Goal: Information Seeking & Learning: Learn about a topic

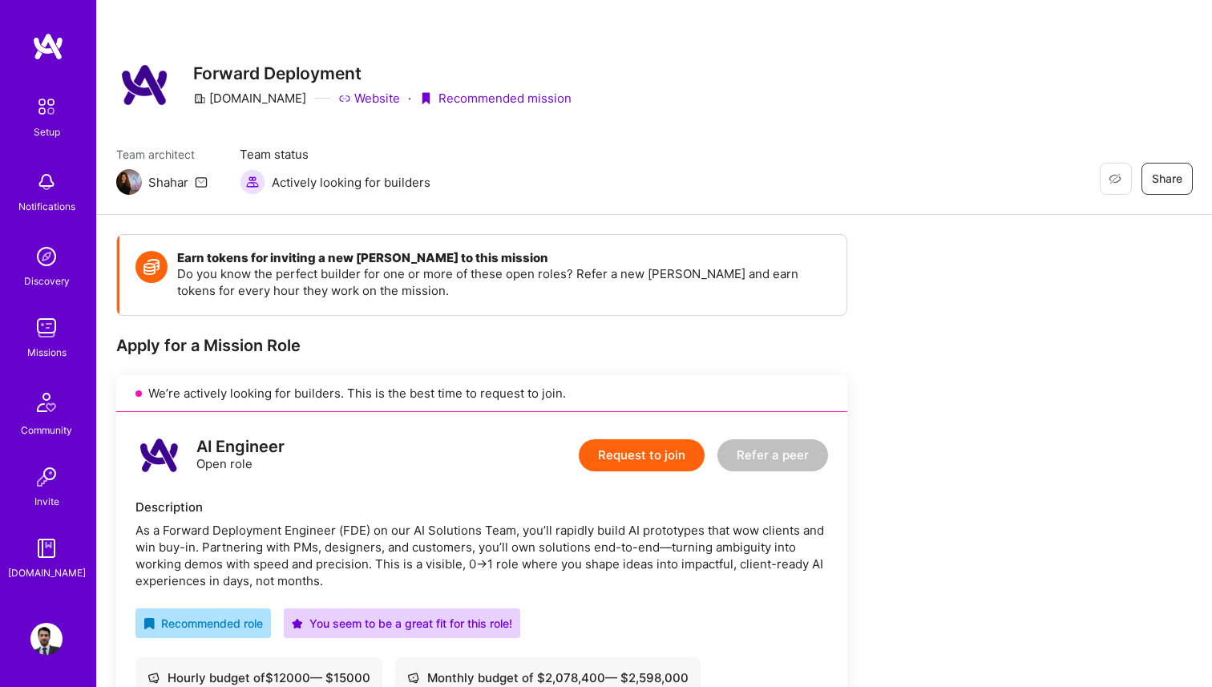
click at [55, 329] on img at bounding box center [46, 328] width 32 height 32
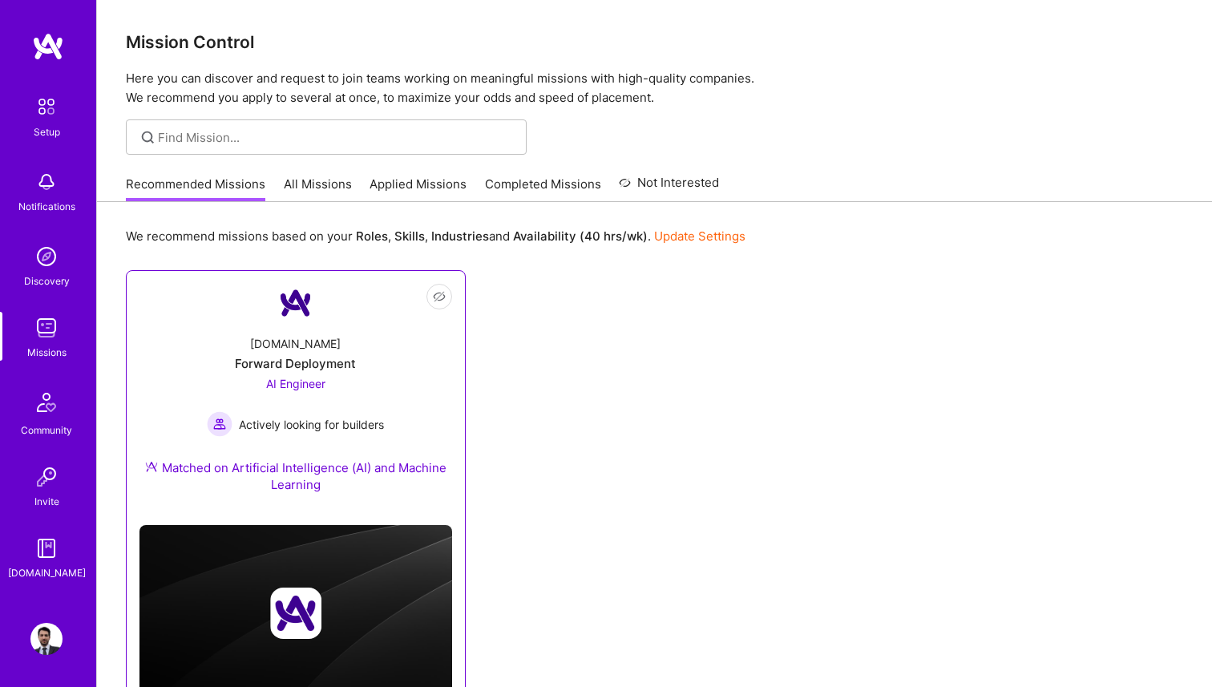
click at [326, 343] on div "[DOMAIN_NAME] Forward Deployment AI Engineer Actively looking for builders Matc…" at bounding box center [295, 417] width 313 height 190
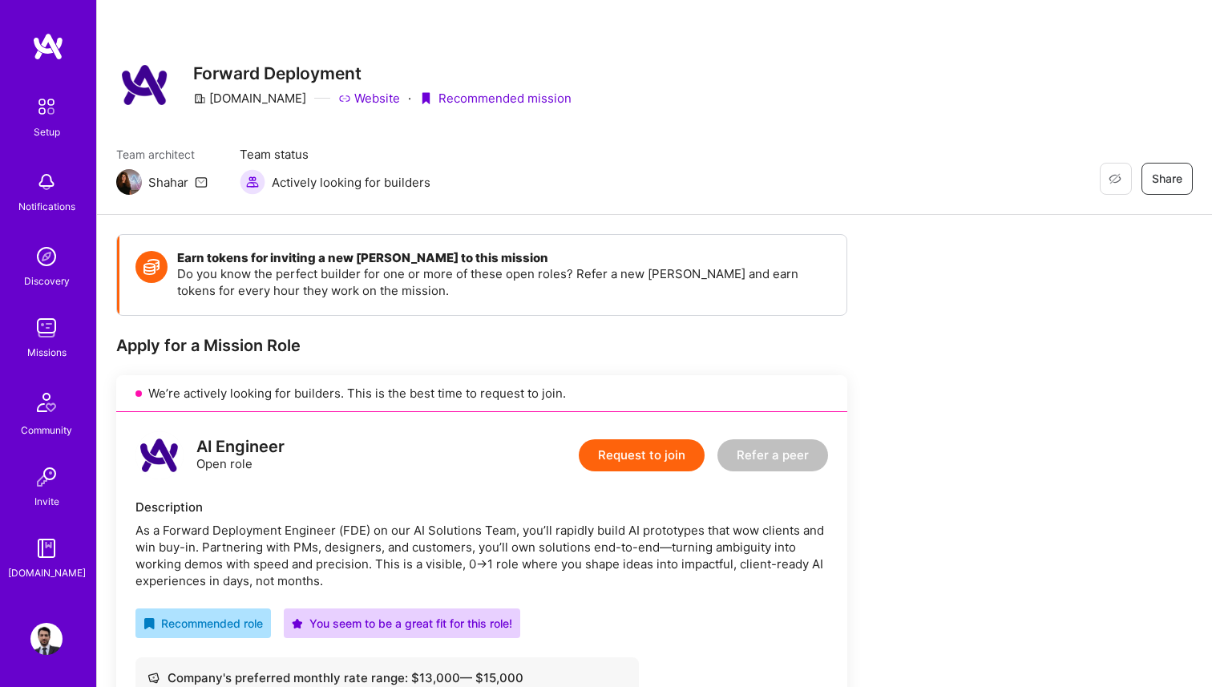
click at [41, 334] on img at bounding box center [46, 328] width 32 height 32
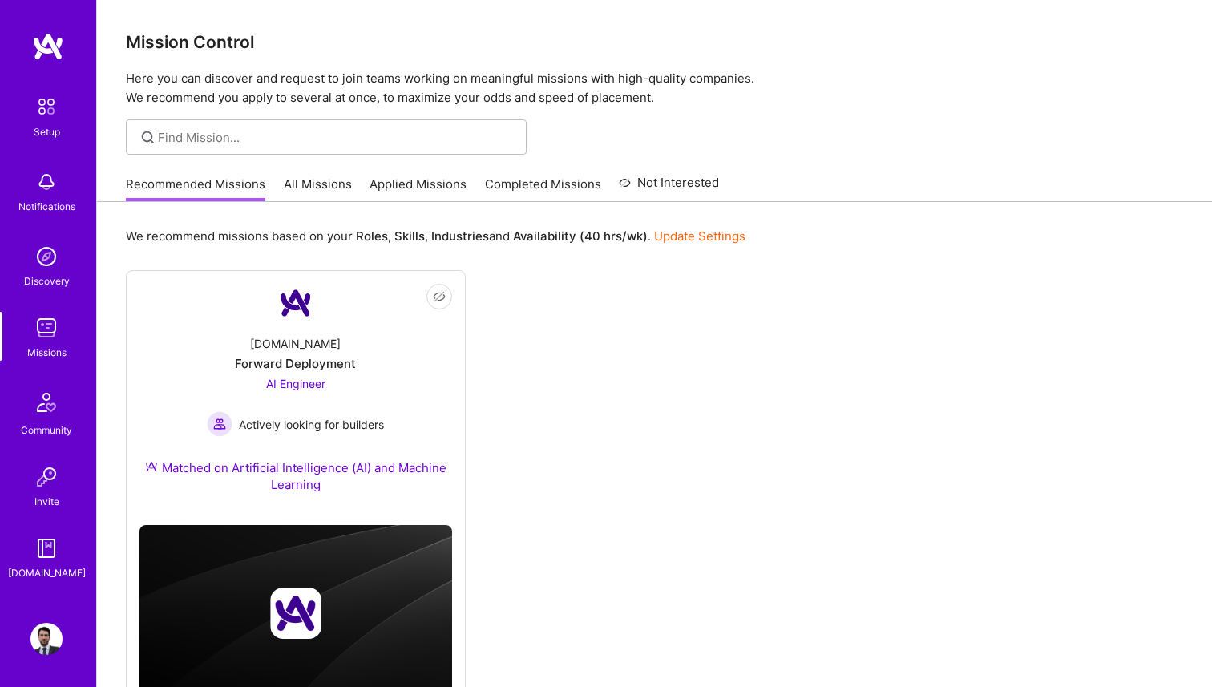
click at [329, 181] on link "All Missions" at bounding box center [318, 189] width 68 height 26
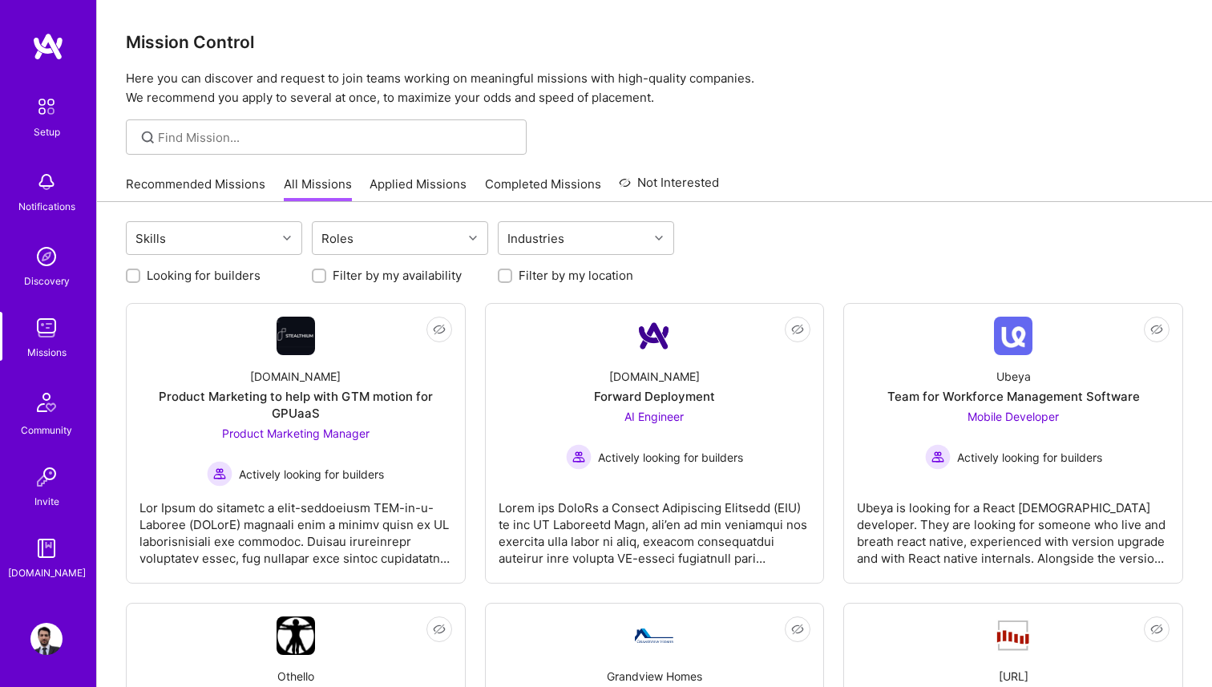
click at [206, 275] on label "Looking for builders" at bounding box center [204, 275] width 114 height 17
click at [140, 275] on input "Looking for builders" at bounding box center [134, 276] width 11 height 11
checkbox input "true"
click at [608, 275] on label "Filter by my location" at bounding box center [576, 275] width 115 height 17
click at [512, 275] on input "Filter by my location" at bounding box center [506, 276] width 11 height 11
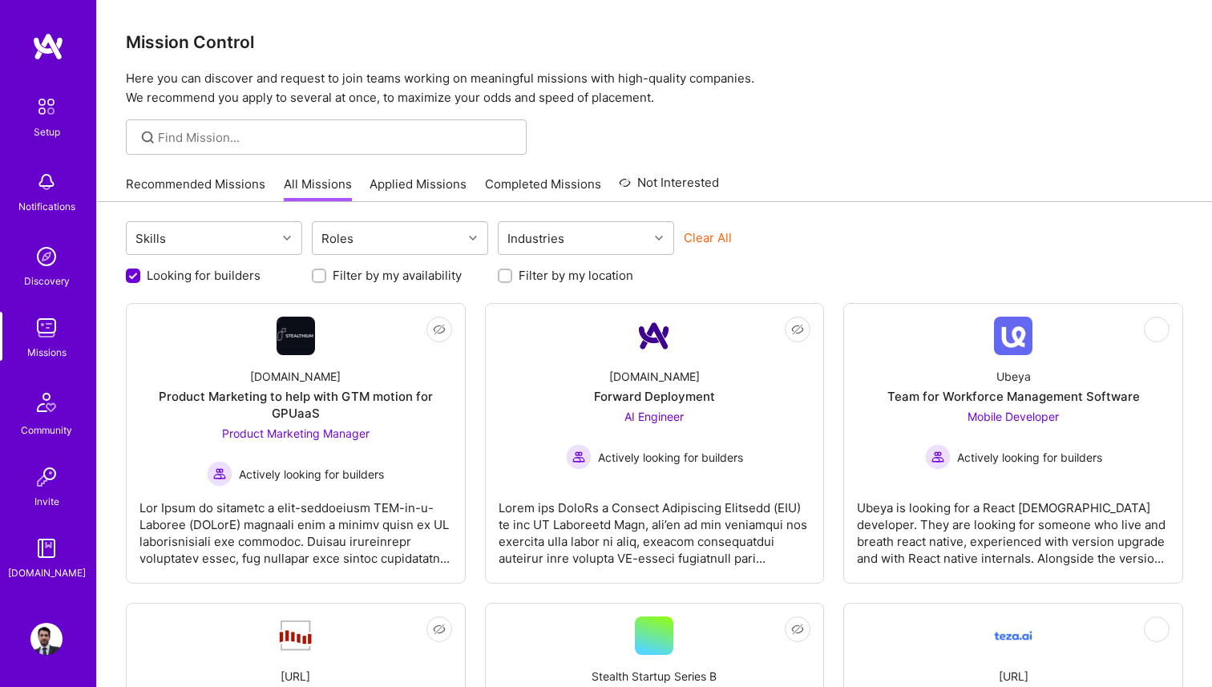
checkbox input "true"
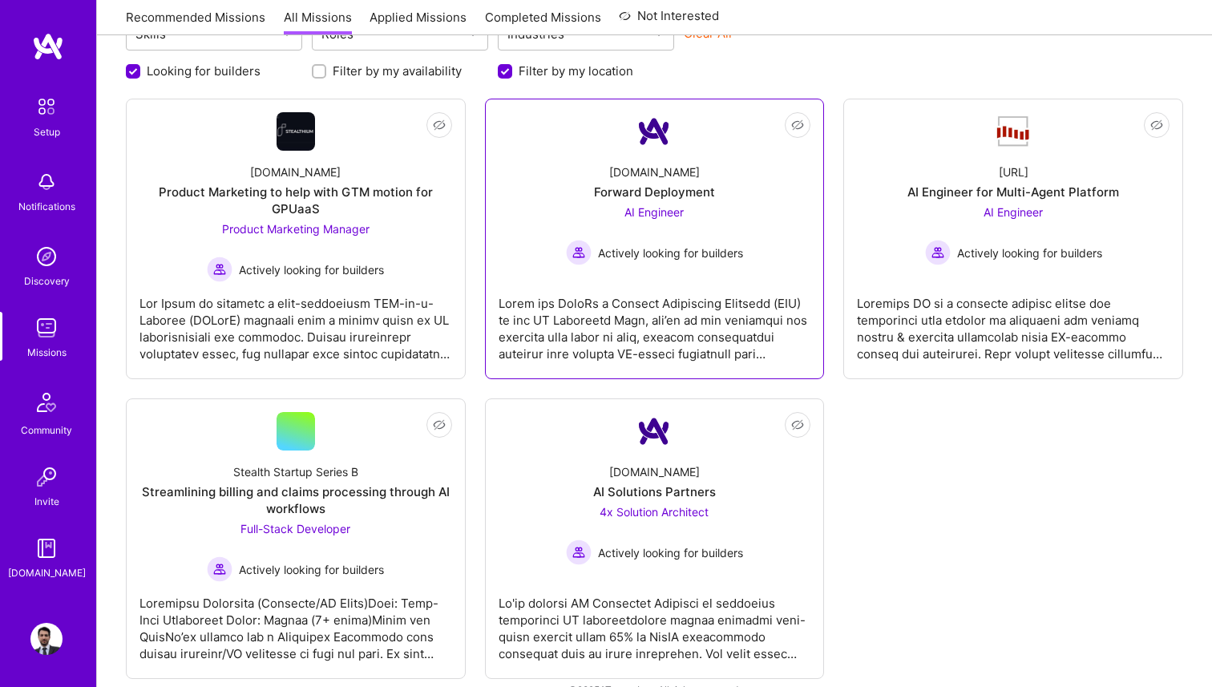
scroll to position [210, 0]
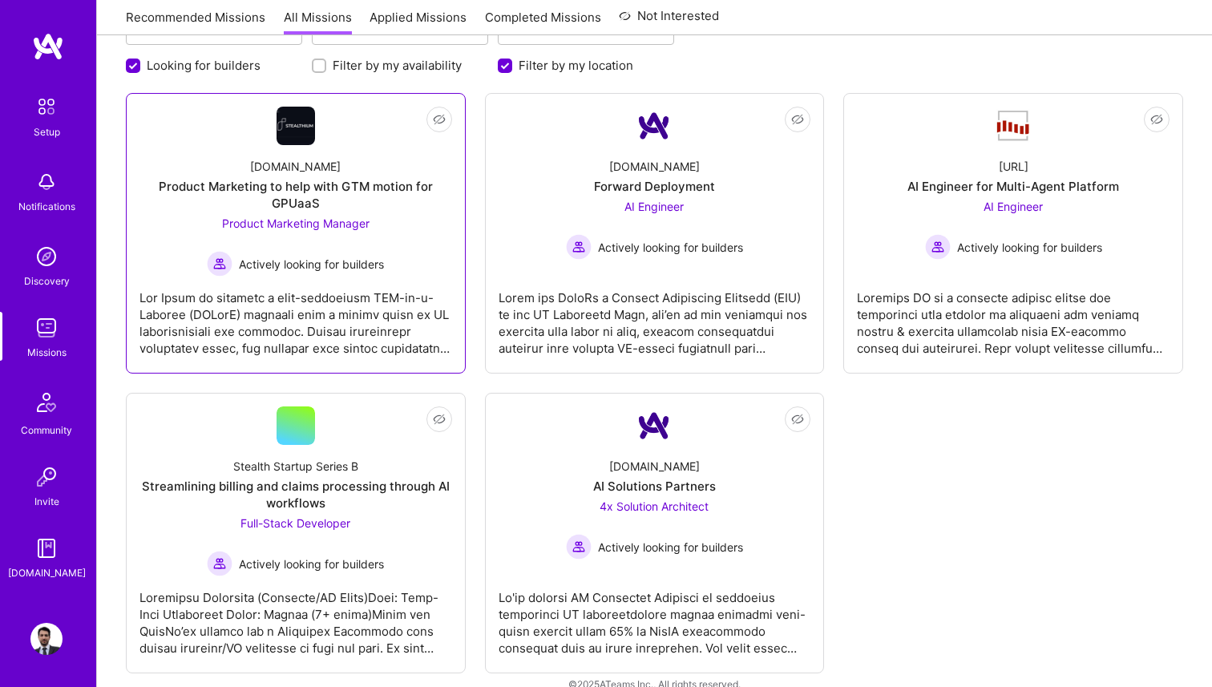
click at [387, 289] on div at bounding box center [295, 317] width 313 height 80
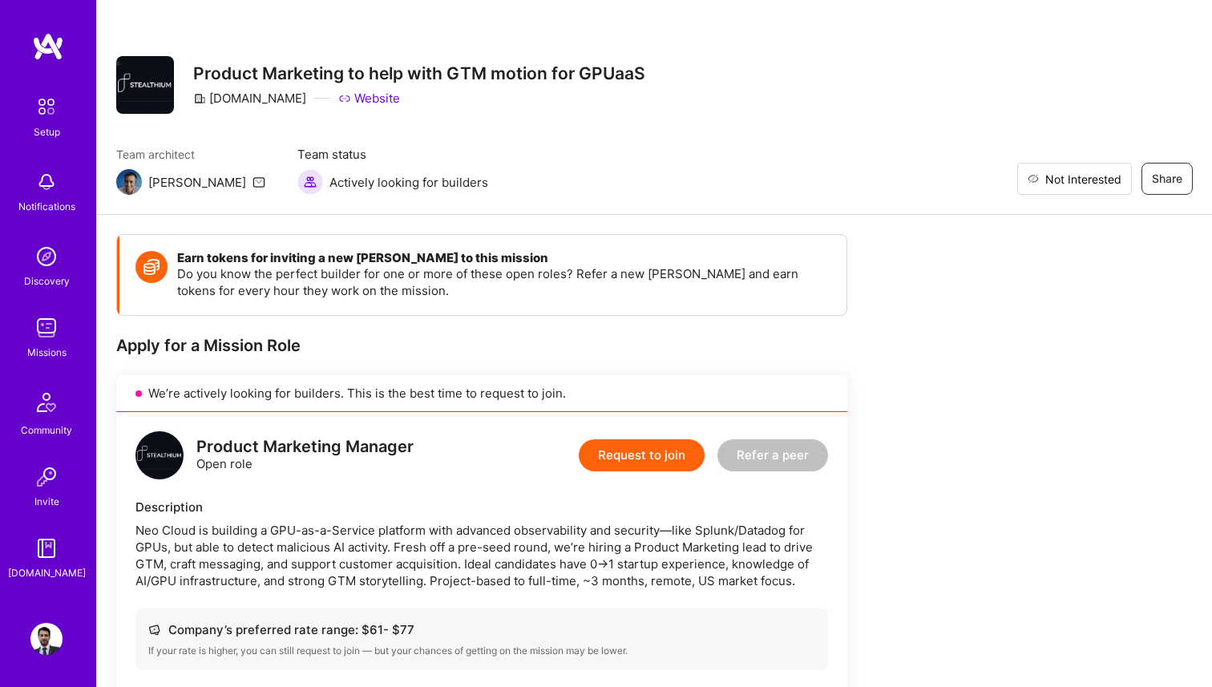
click at [1103, 176] on span "Not Interested" at bounding box center [1083, 179] width 76 height 17
click at [45, 325] on img at bounding box center [46, 328] width 32 height 32
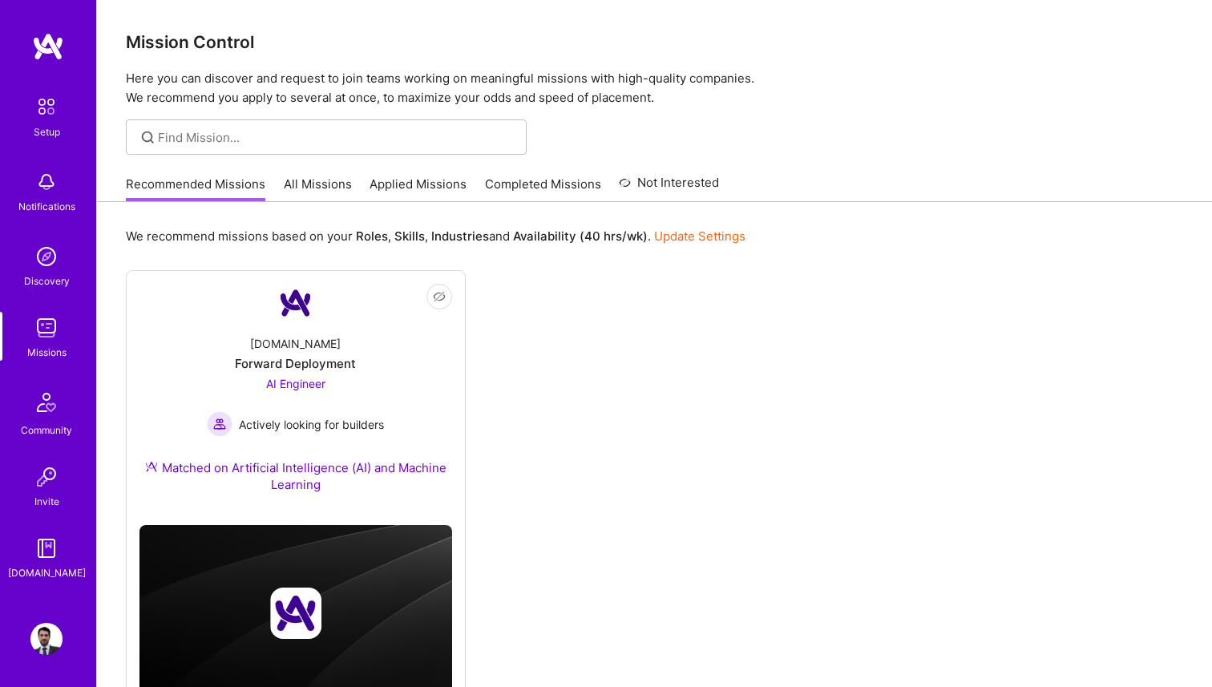
click at [312, 183] on link "All Missions" at bounding box center [318, 189] width 68 height 26
